Goal: Task Accomplishment & Management: Complete application form

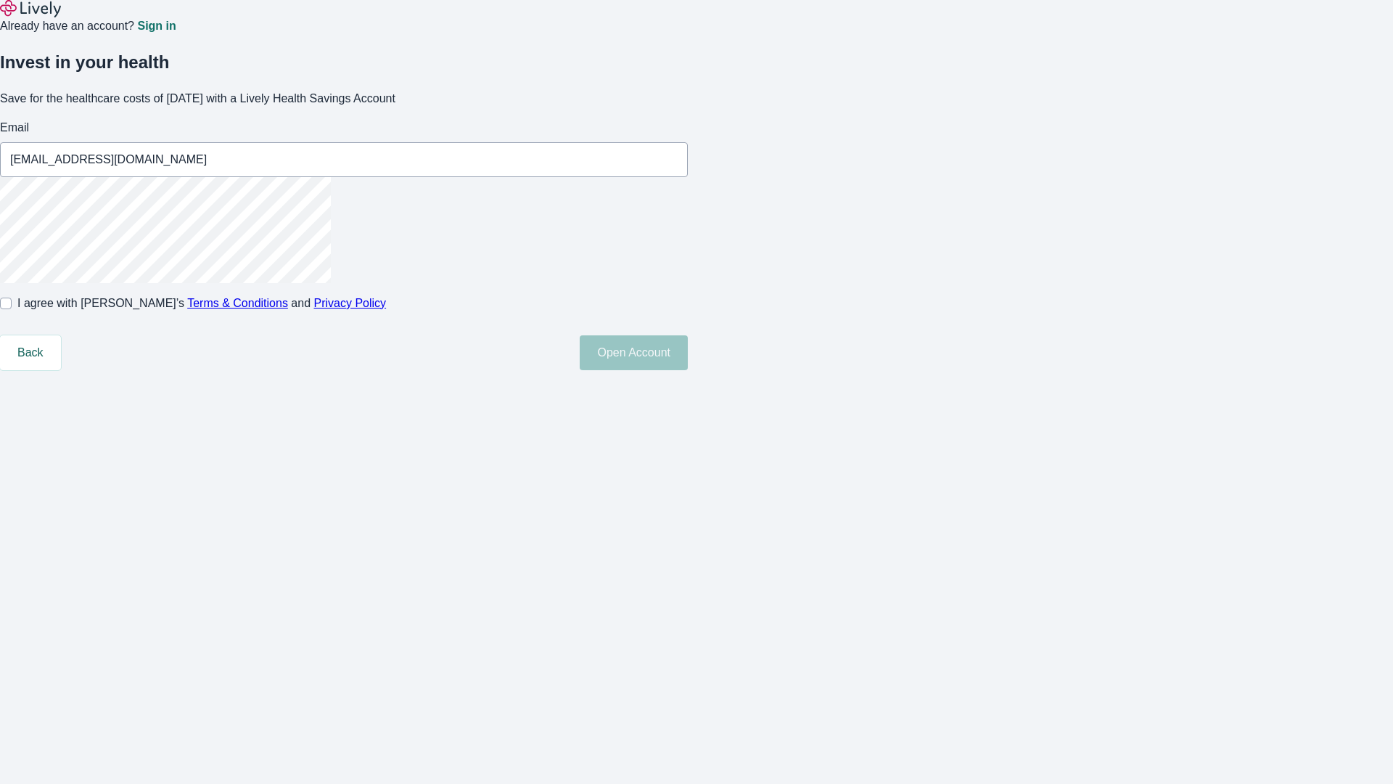
click at [12, 309] on input "I agree with Lively’s Terms & Conditions and Privacy Policy" at bounding box center [6, 304] width 12 height 12
checkbox input "true"
click at [688, 370] on button "Open Account" at bounding box center [634, 352] width 108 height 35
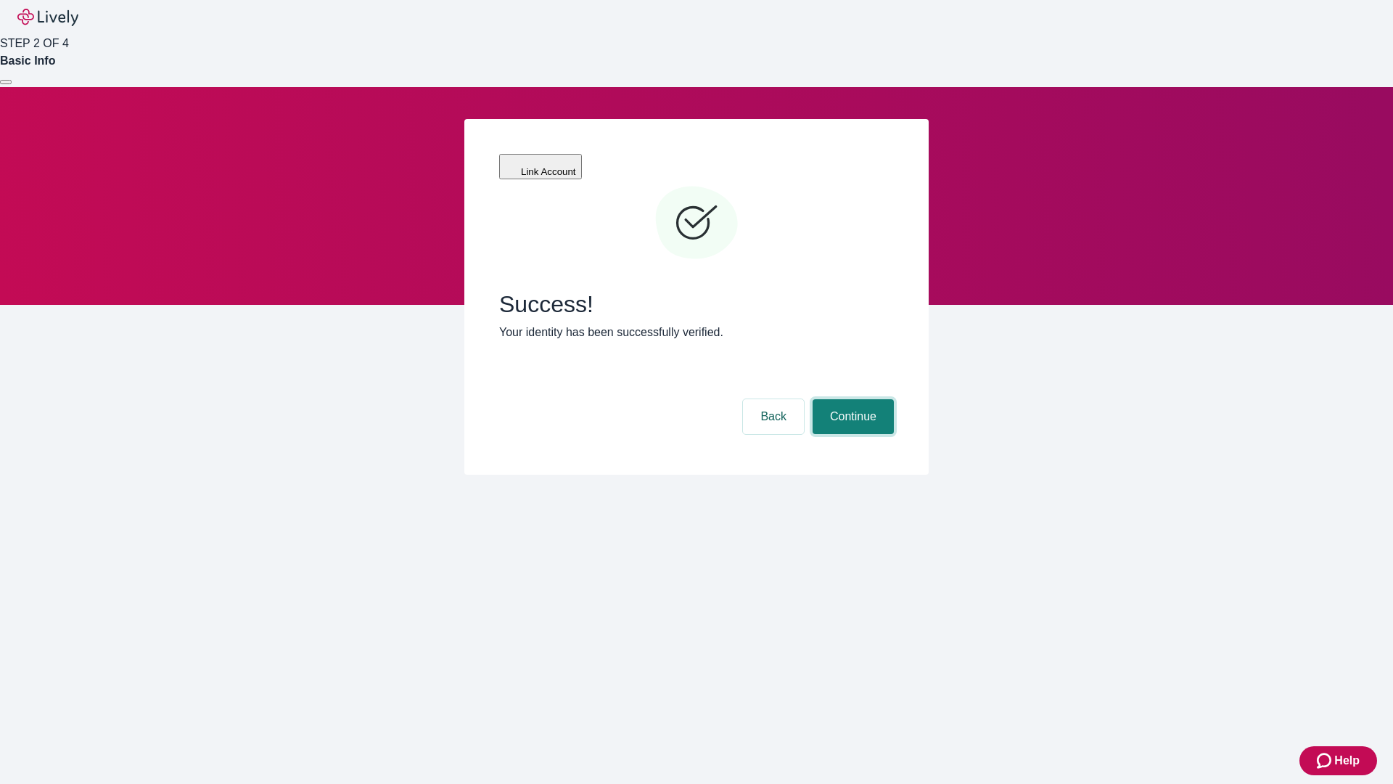
click at [851, 399] on button "Continue" at bounding box center [853, 416] width 81 height 35
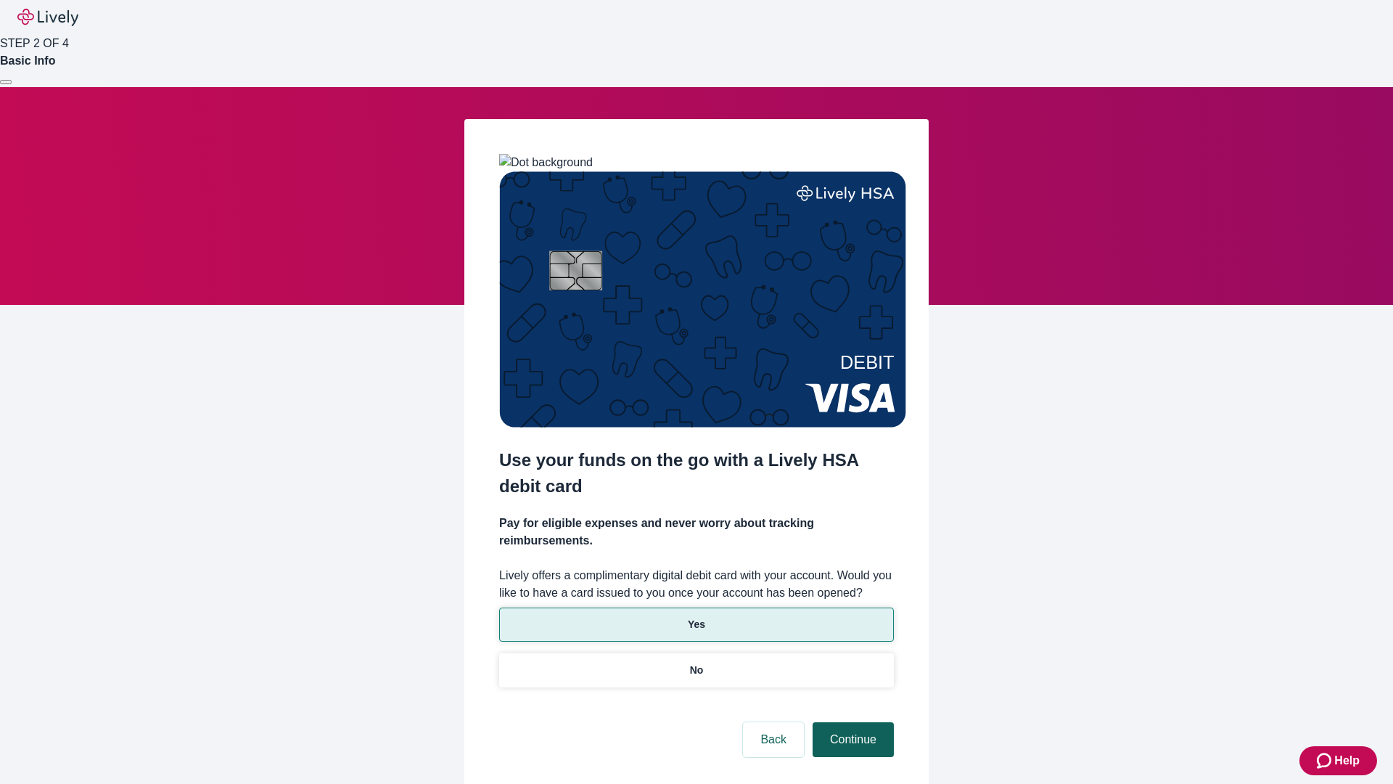
click at [696, 617] on p "Yes" at bounding box center [696, 624] width 17 height 15
click at [851, 722] on button "Continue" at bounding box center [853, 739] width 81 height 35
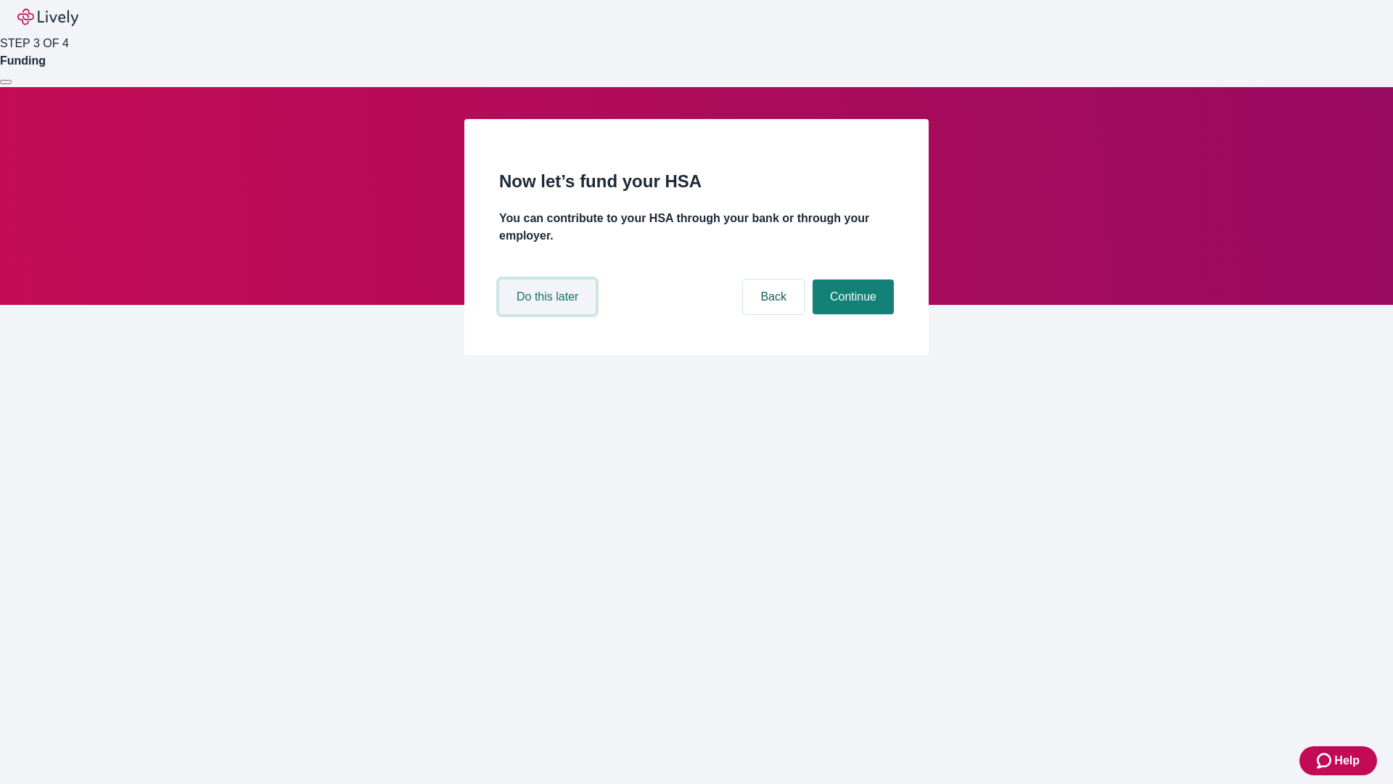
click at [549, 314] on button "Do this later" at bounding box center [547, 296] width 97 height 35
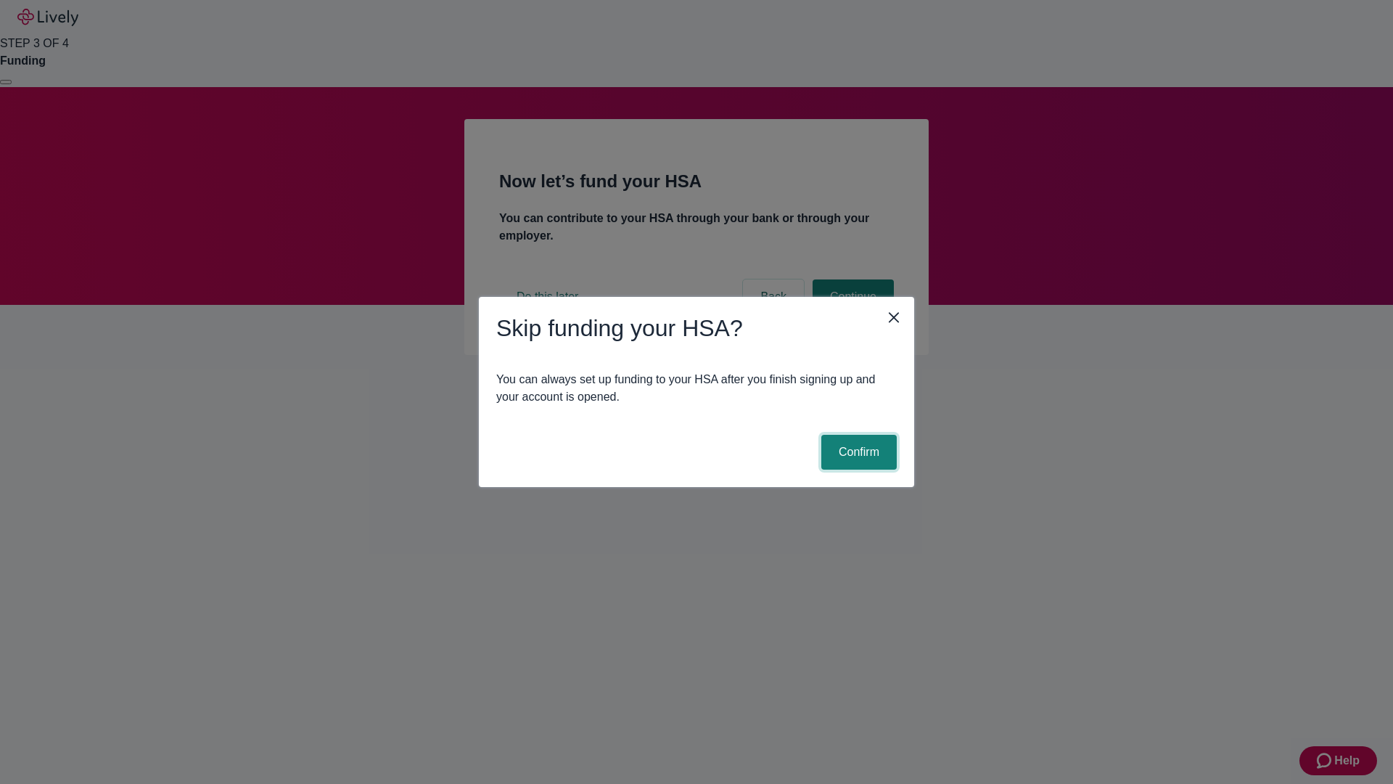
click at [857, 452] on button "Confirm" at bounding box center [858, 452] width 75 height 35
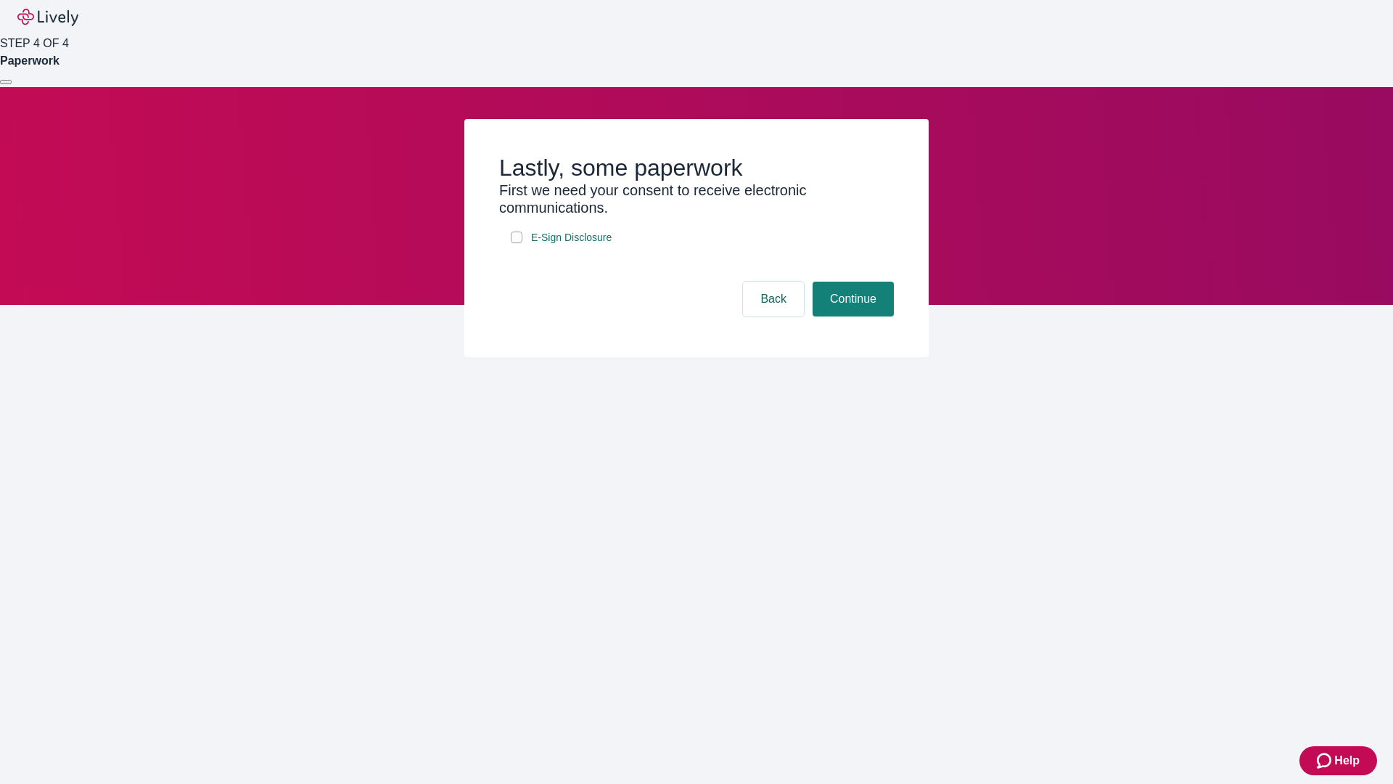
click at [517, 243] on input "E-Sign Disclosure" at bounding box center [517, 237] width 12 height 12
checkbox input "true"
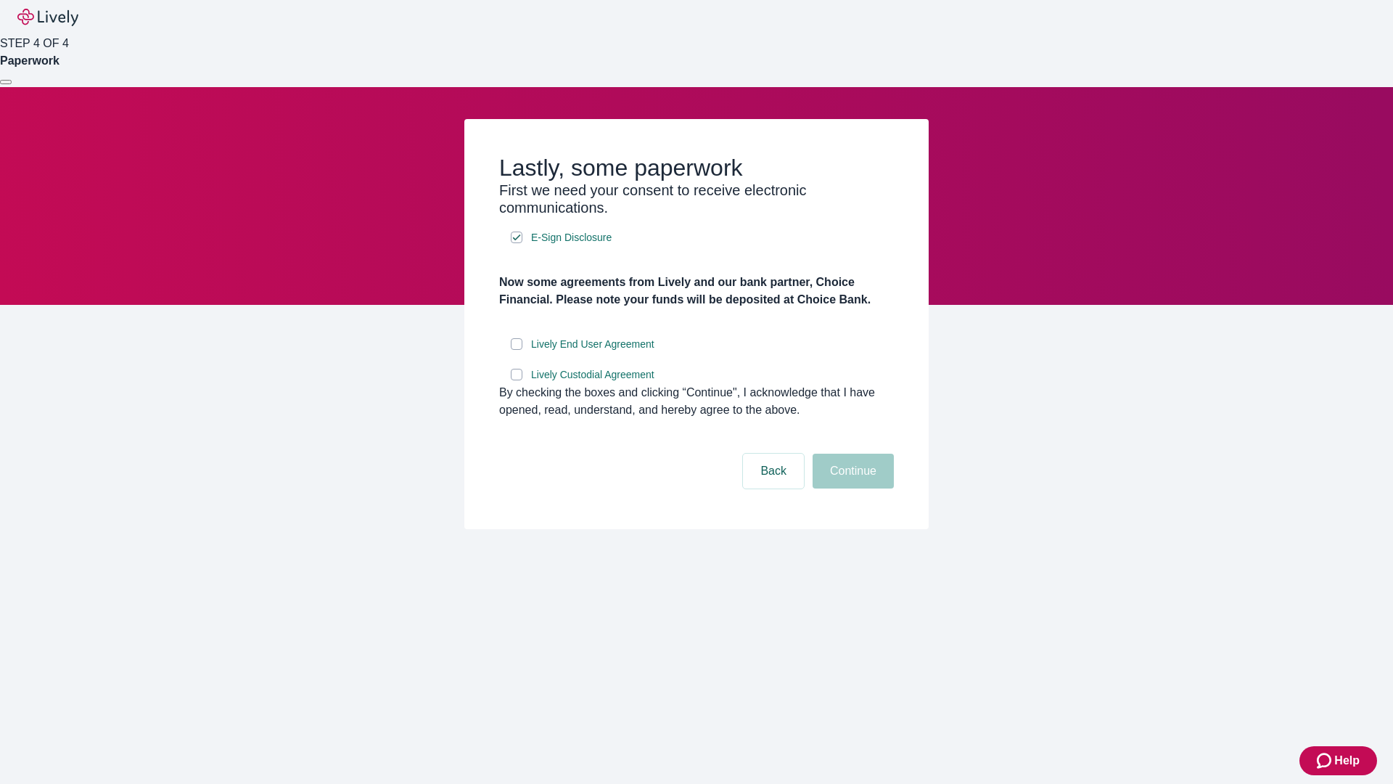
click at [517, 350] on input "Lively End User Agreement" at bounding box center [517, 344] width 12 height 12
checkbox input "true"
click at [517, 380] on input "Lively Custodial Agreement" at bounding box center [517, 375] width 12 height 12
checkbox input "true"
click at [851, 488] on button "Continue" at bounding box center [853, 471] width 81 height 35
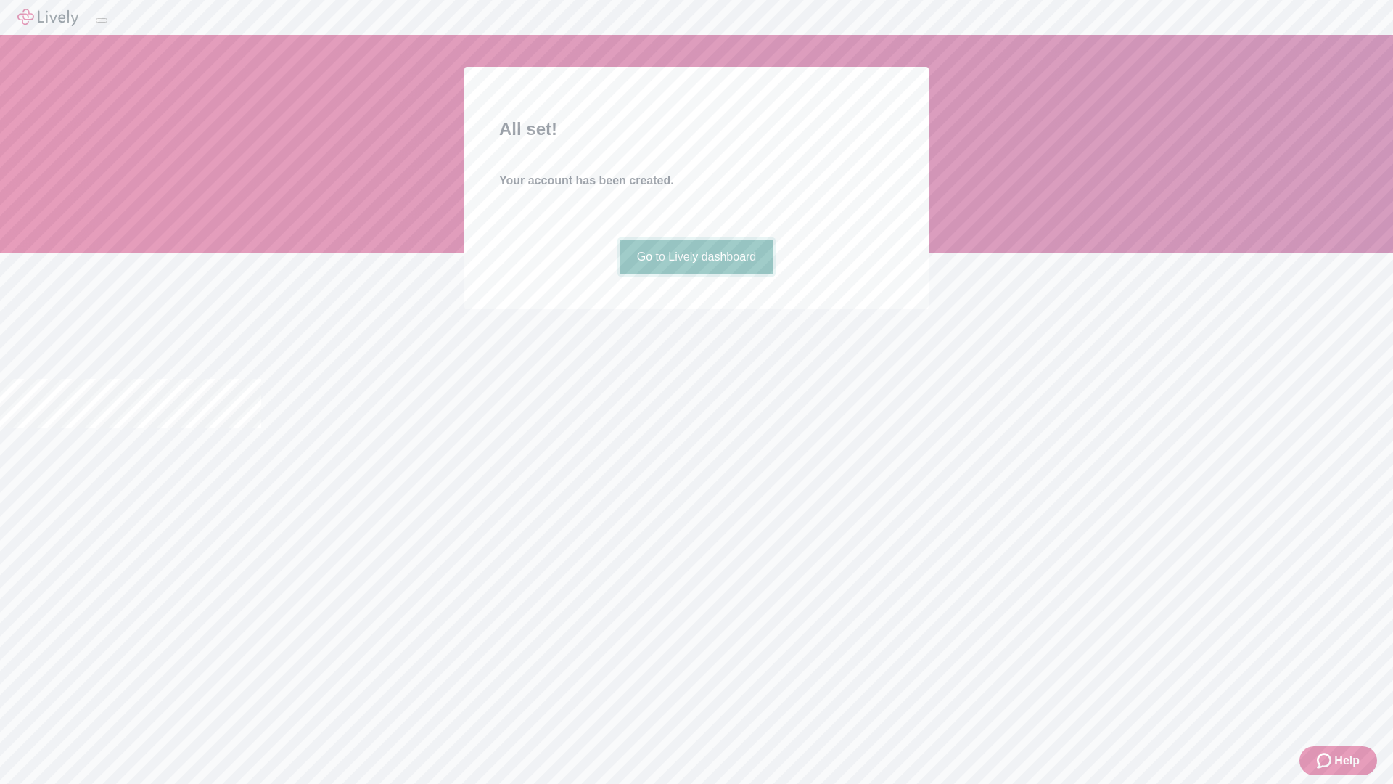
click at [696, 274] on link "Go to Lively dashboard" at bounding box center [697, 256] width 155 height 35
